Goal: Task Accomplishment & Management: Manage account settings

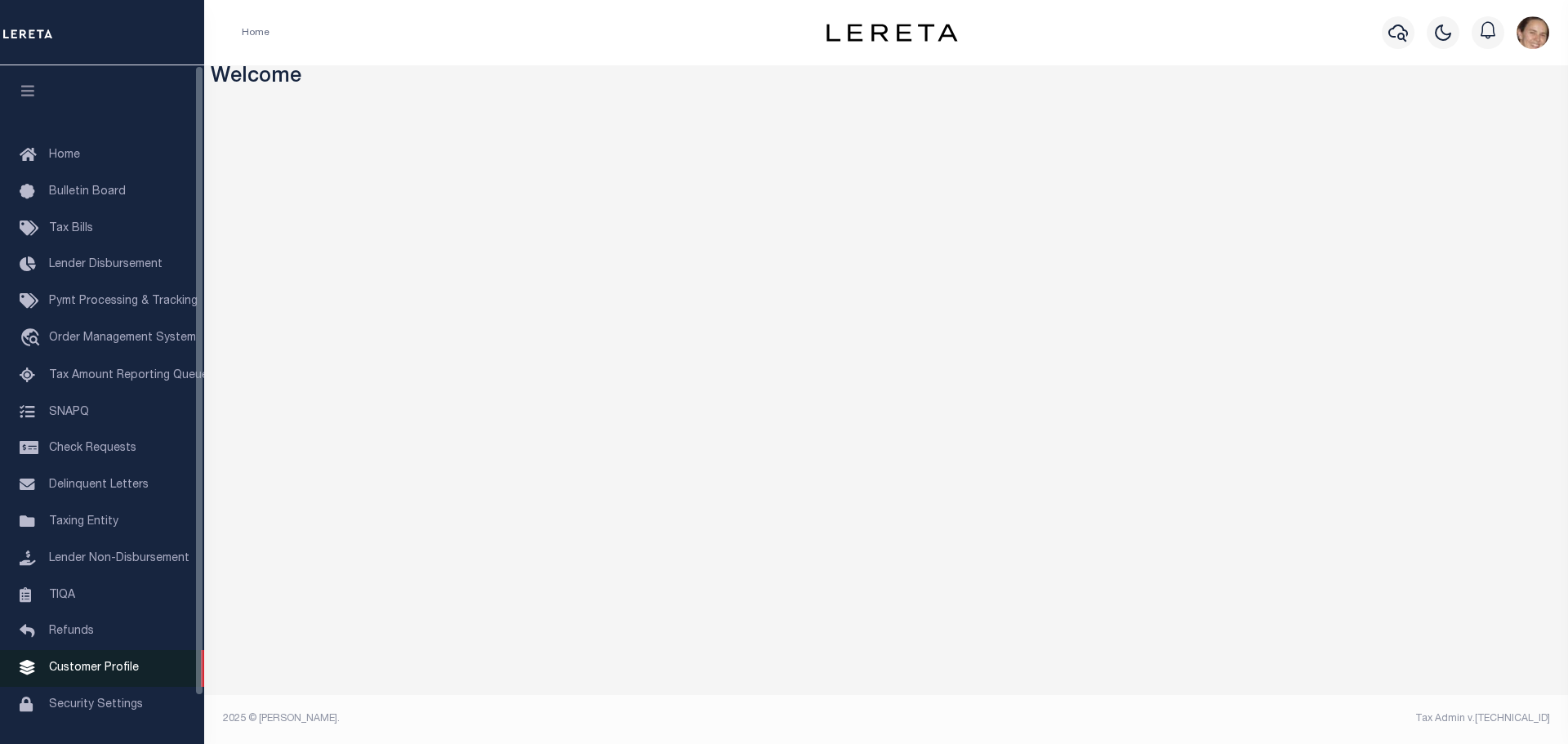
click at [78, 674] on span "Customer Profile" at bounding box center [94, 667] width 90 height 11
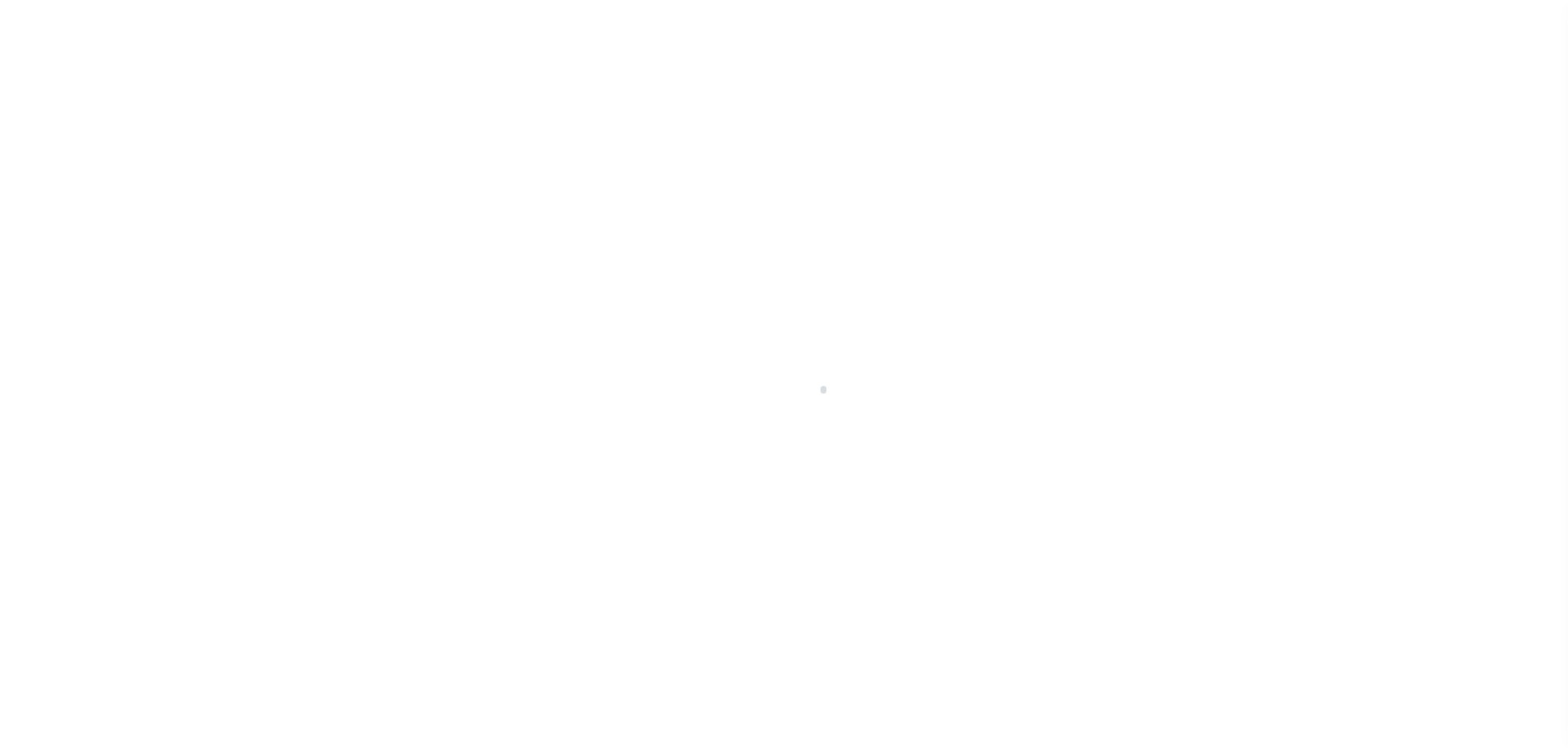
scroll to position [52, 0]
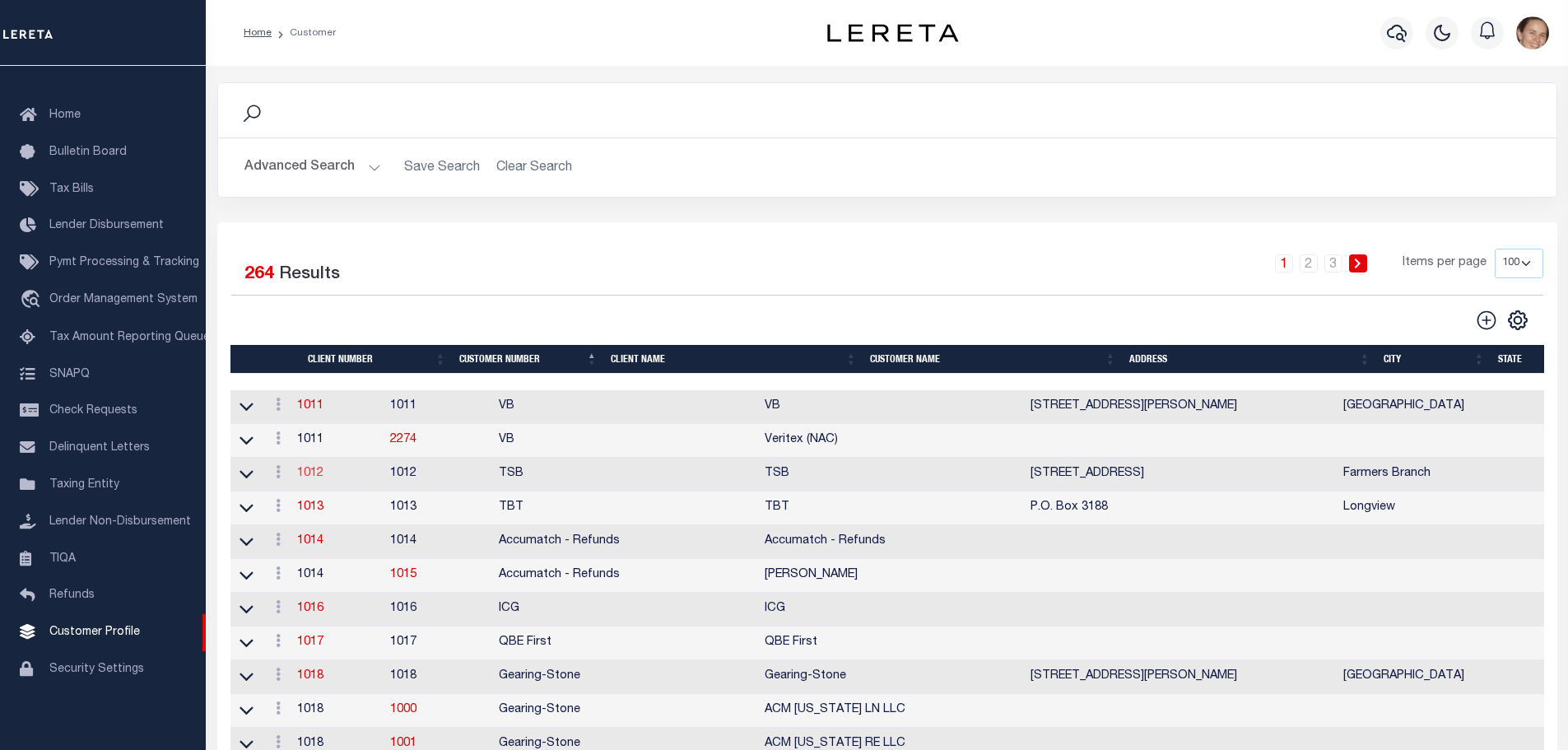
click at [314, 479] on link "1012" at bounding box center [310, 473] width 26 height 11
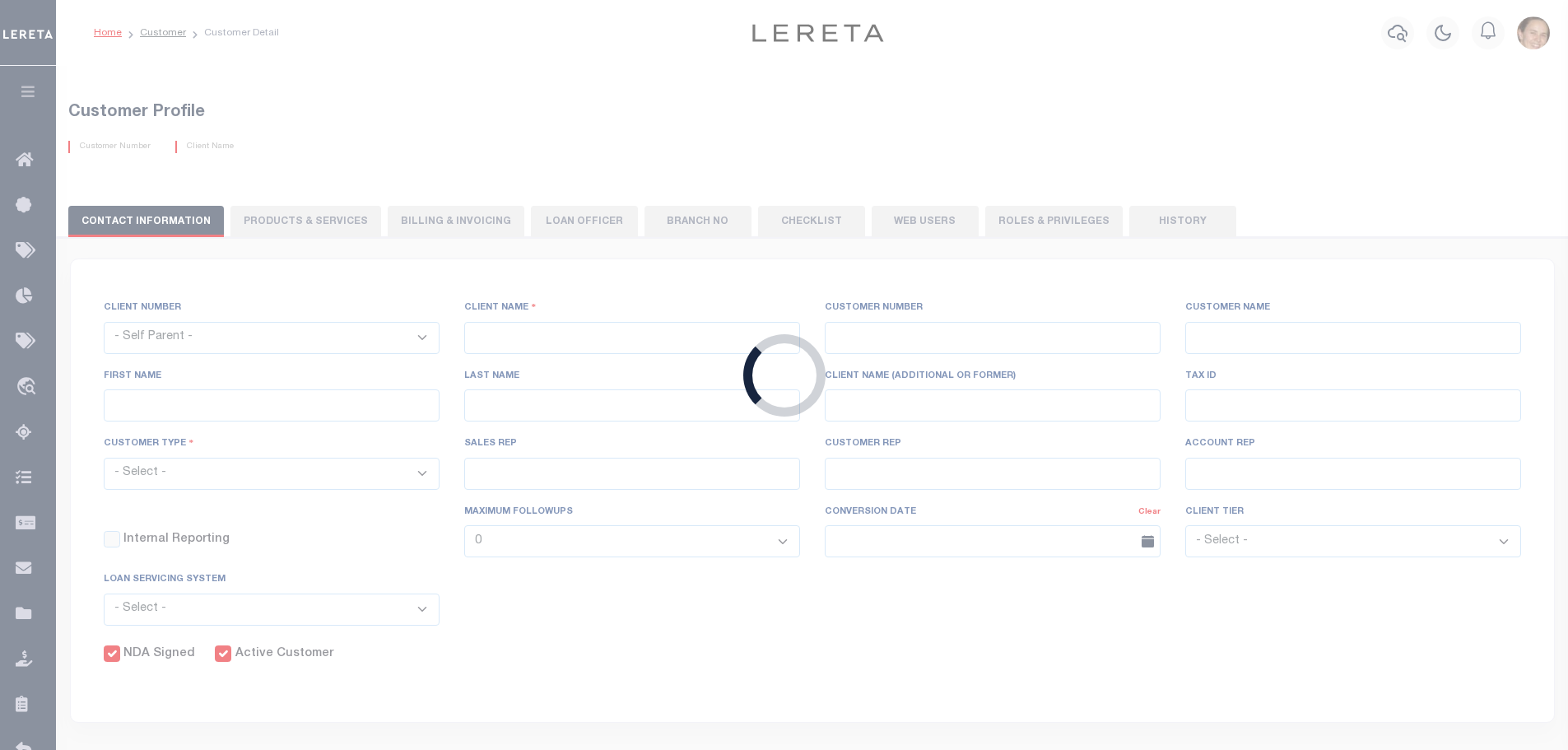
select select
type input "TSB"
type input "1012"
type input "TSB"
type input "[PERSON_NAME]"
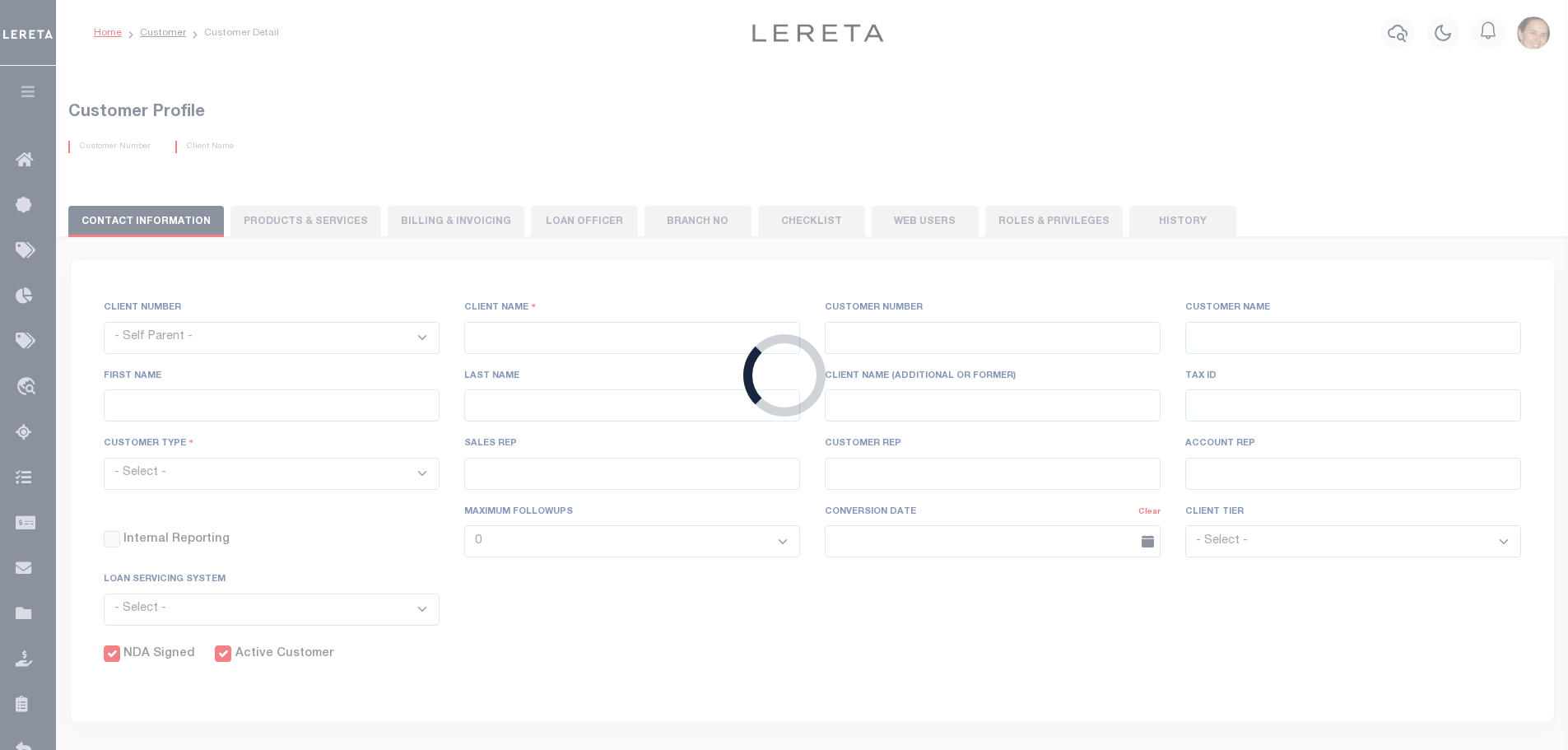
type input "[PERSON_NAME]"
select select "Mixed Portfolio"
type input "[PERSON_NAME]"
checkbox input "true"
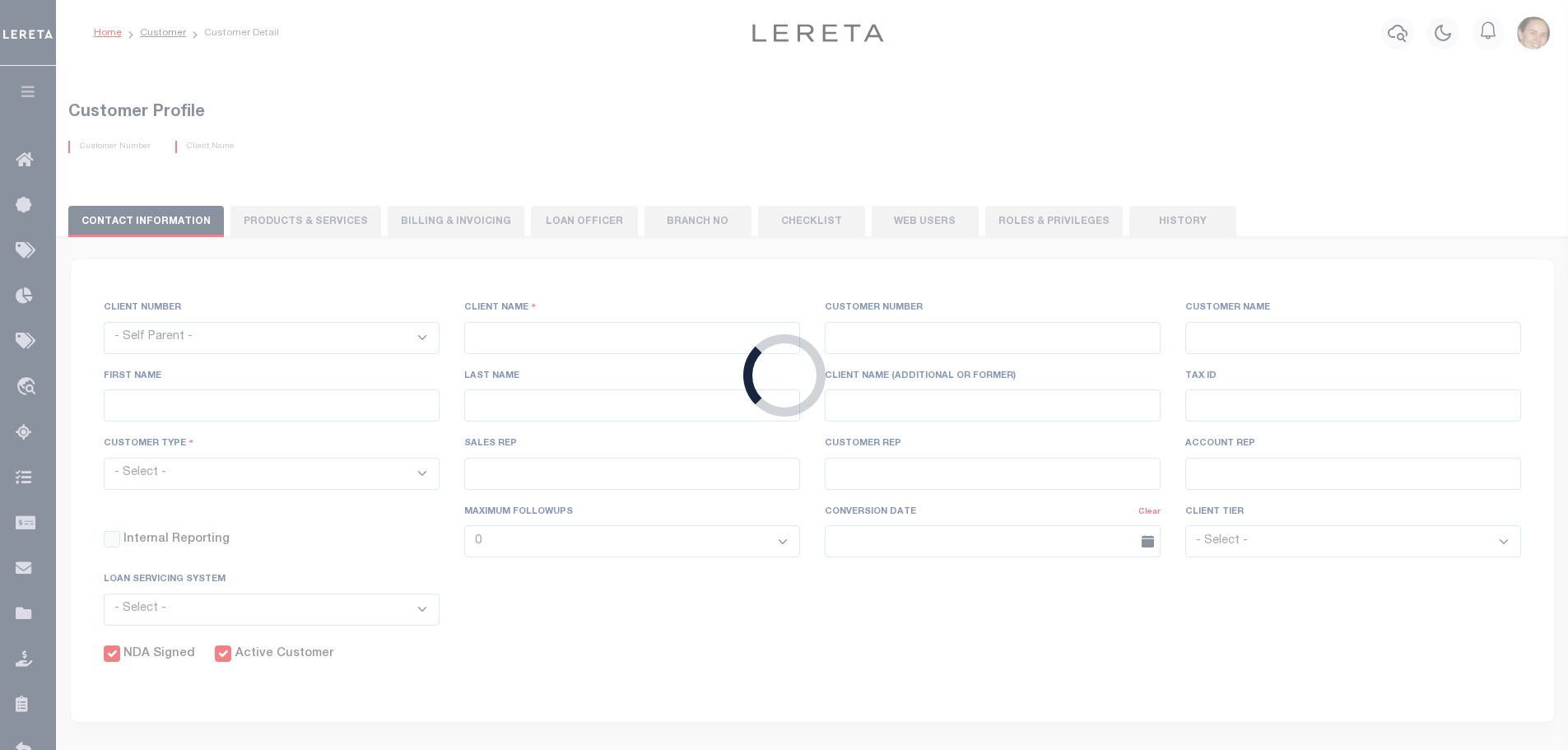
checkbox input "true"
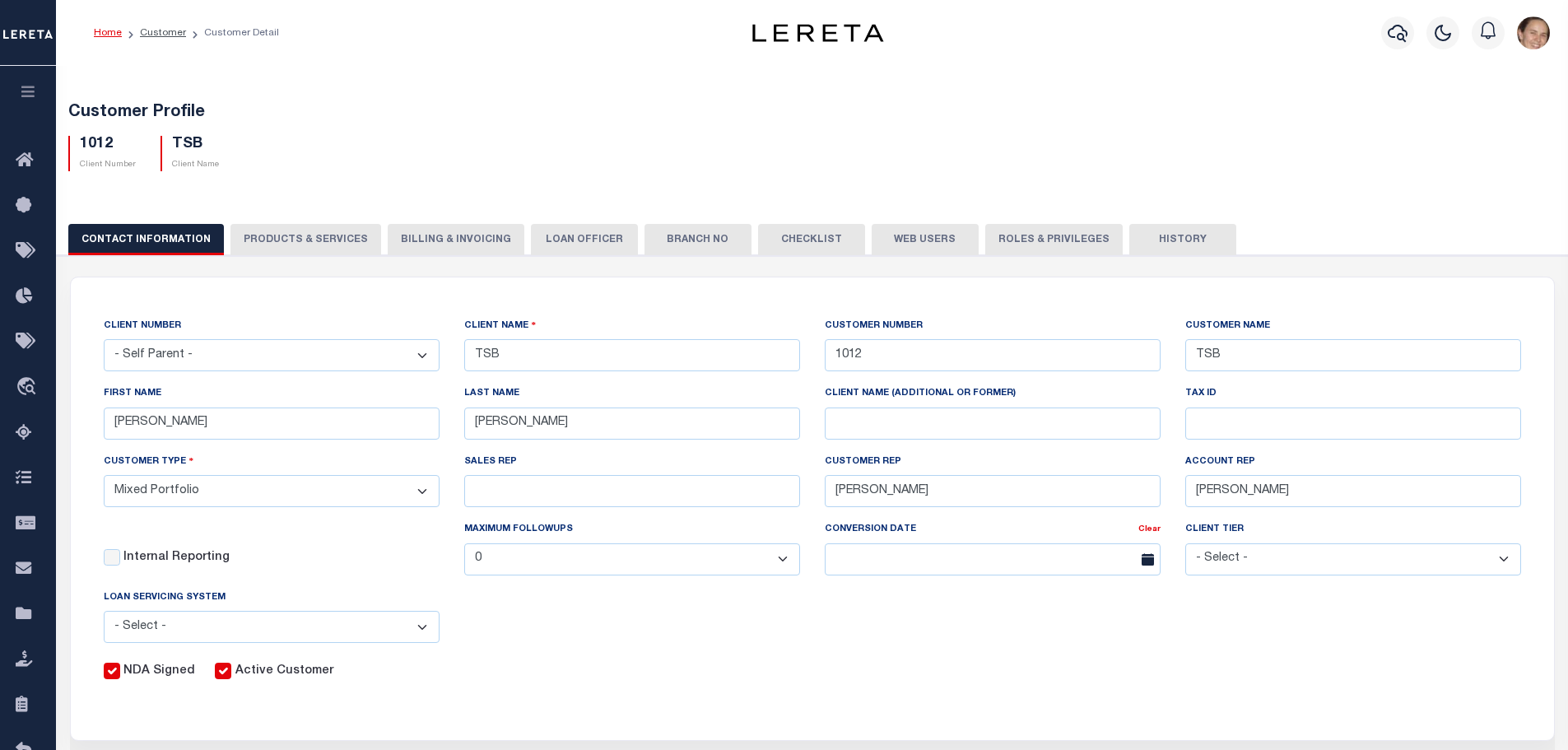
click at [582, 242] on button "LOAN OFFICER" at bounding box center [584, 239] width 107 height 31
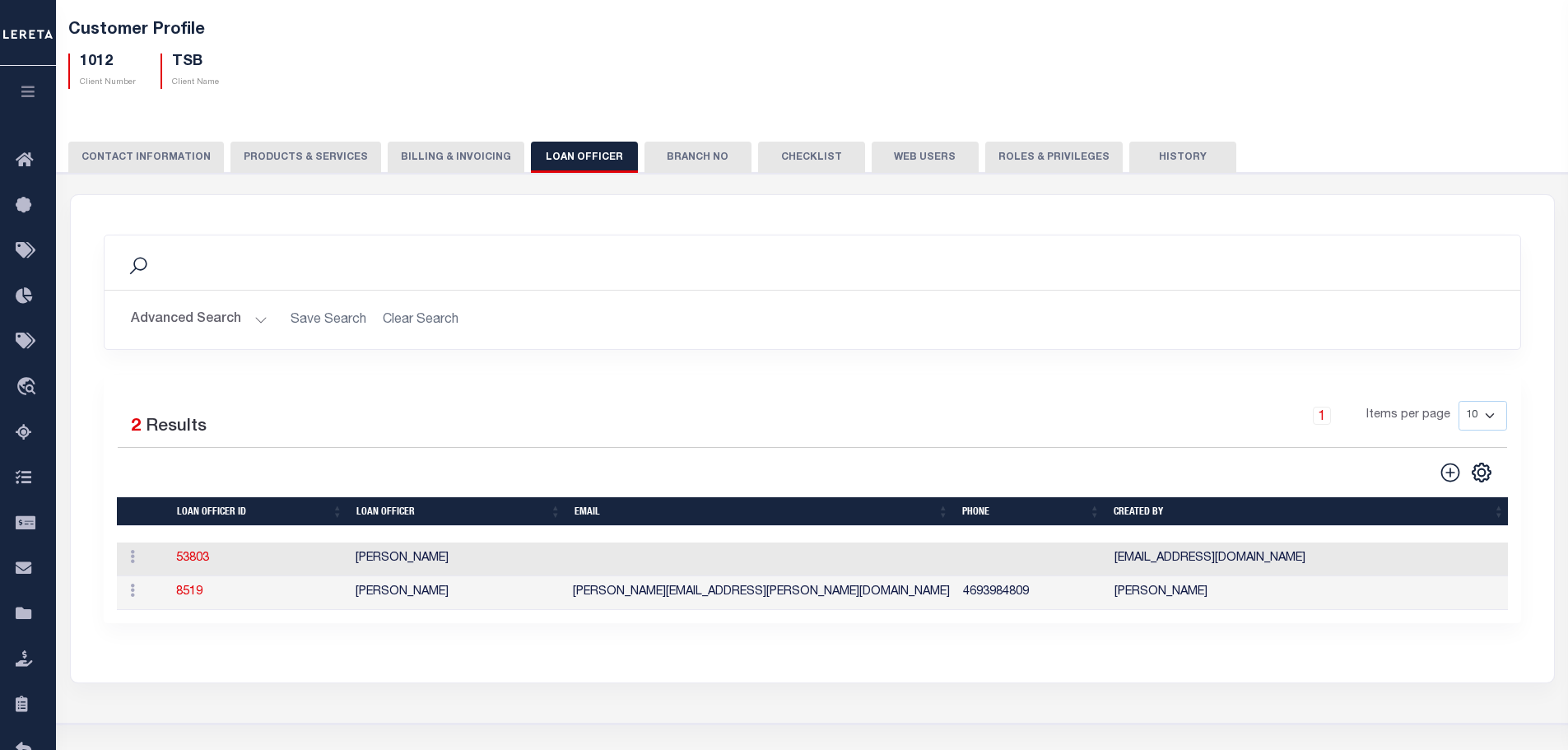
scroll to position [55, 0]
